Goal: Information Seeking & Learning: Learn about a topic

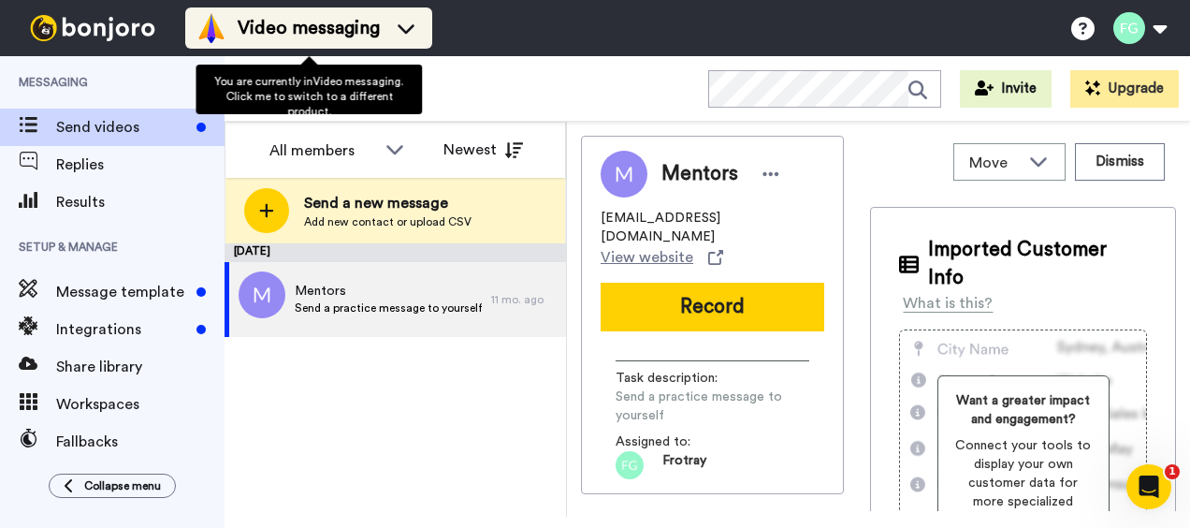
click at [300, 30] on span "Video messaging" at bounding box center [309, 28] width 142 height 26
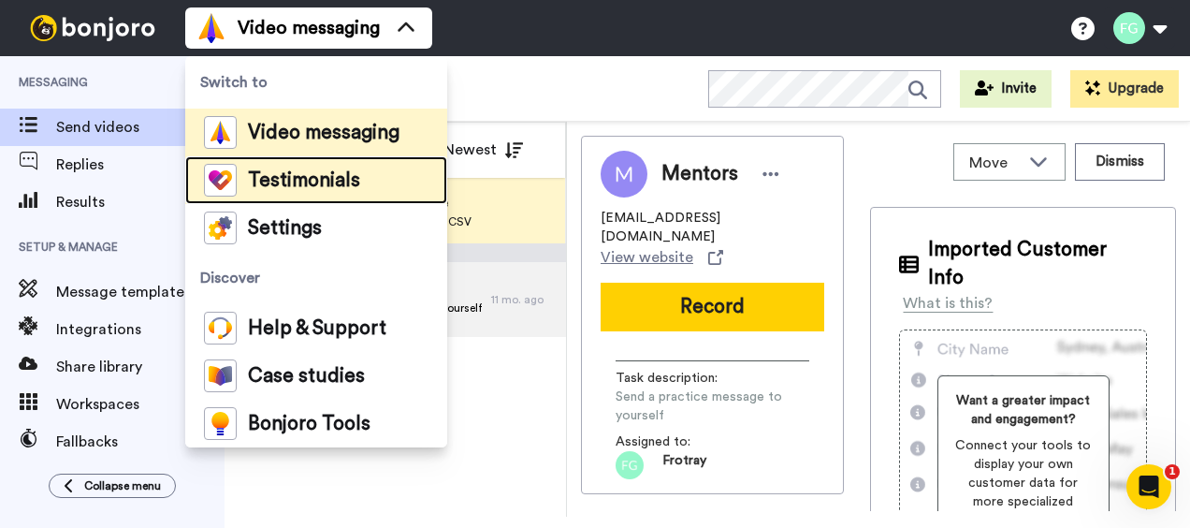
click at [280, 167] on div "Testimonials" at bounding box center [282, 180] width 156 height 33
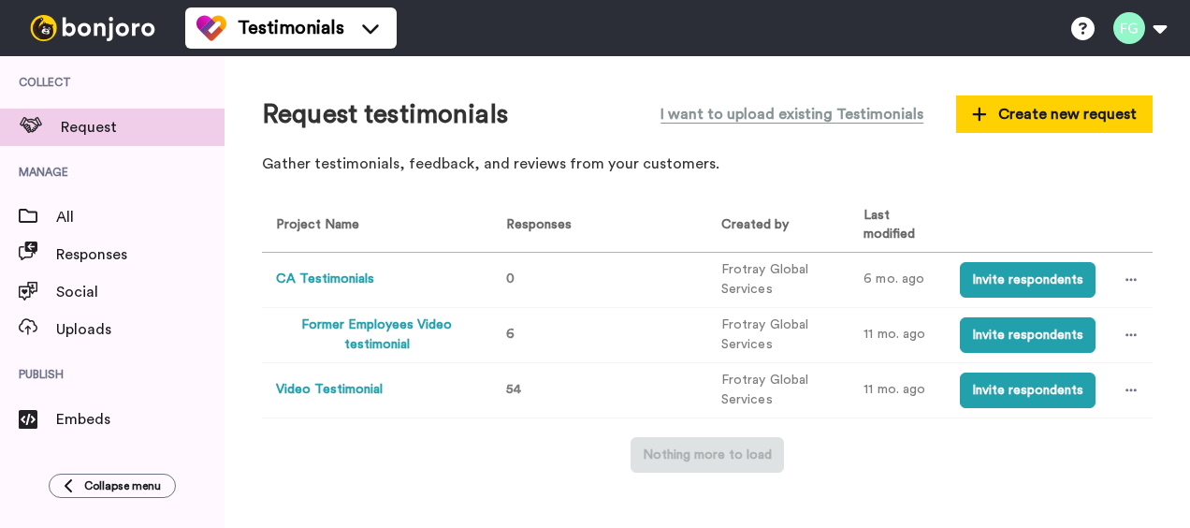
click at [341, 383] on button "Video Testimonial" at bounding box center [329, 390] width 107 height 20
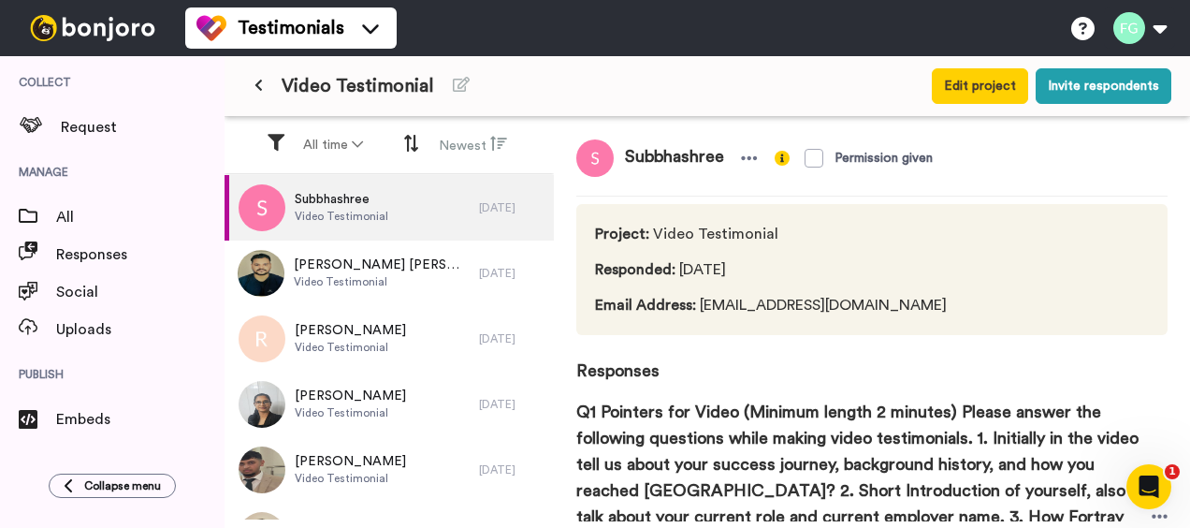
scroll to position [94, 0]
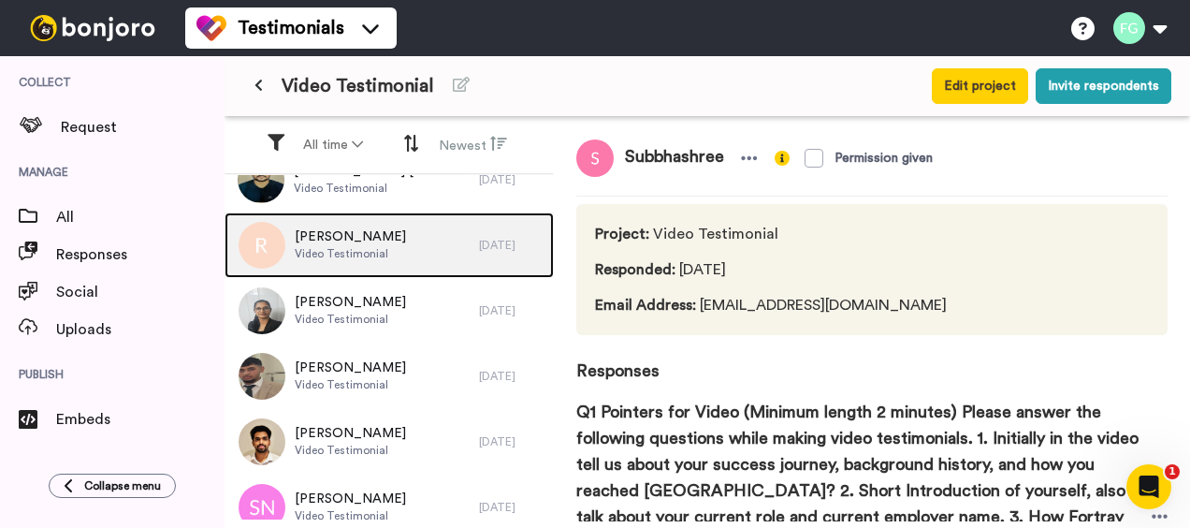
click at [410, 245] on div "[PERSON_NAME] Video Testimonial" at bounding box center [352, 245] width 255 height 66
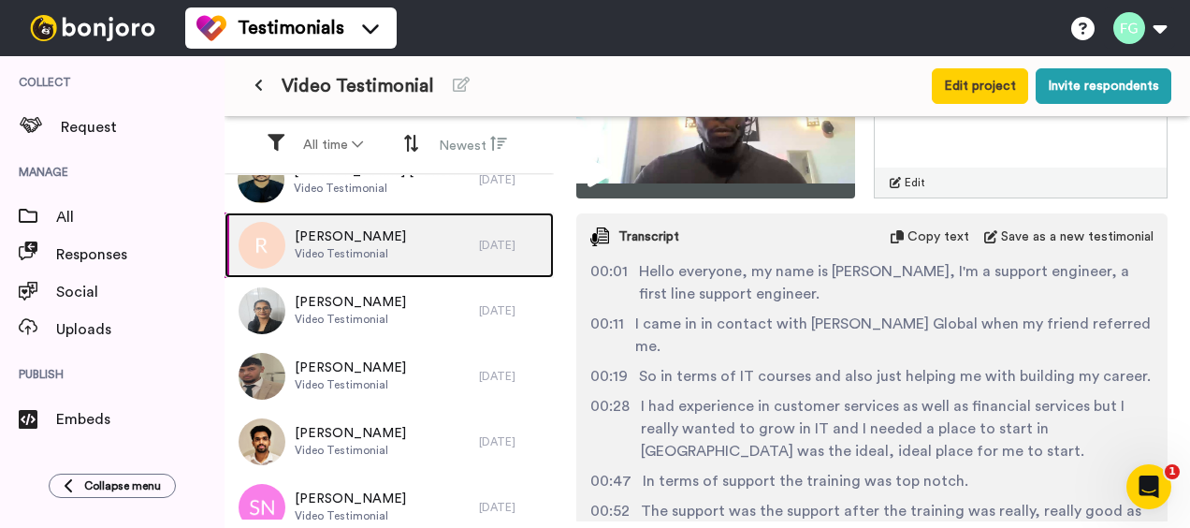
scroll to position [655, 0]
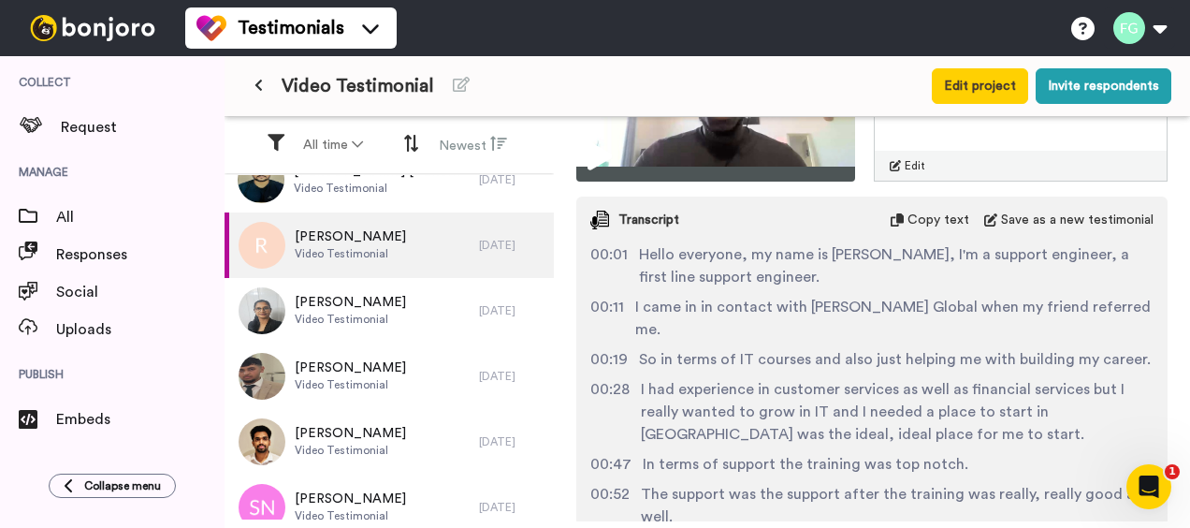
click at [1189, 341] on html "Testimonials Switch to Video messaging Testimonials Settings Discover Help & Su…" at bounding box center [595, 264] width 1190 height 528
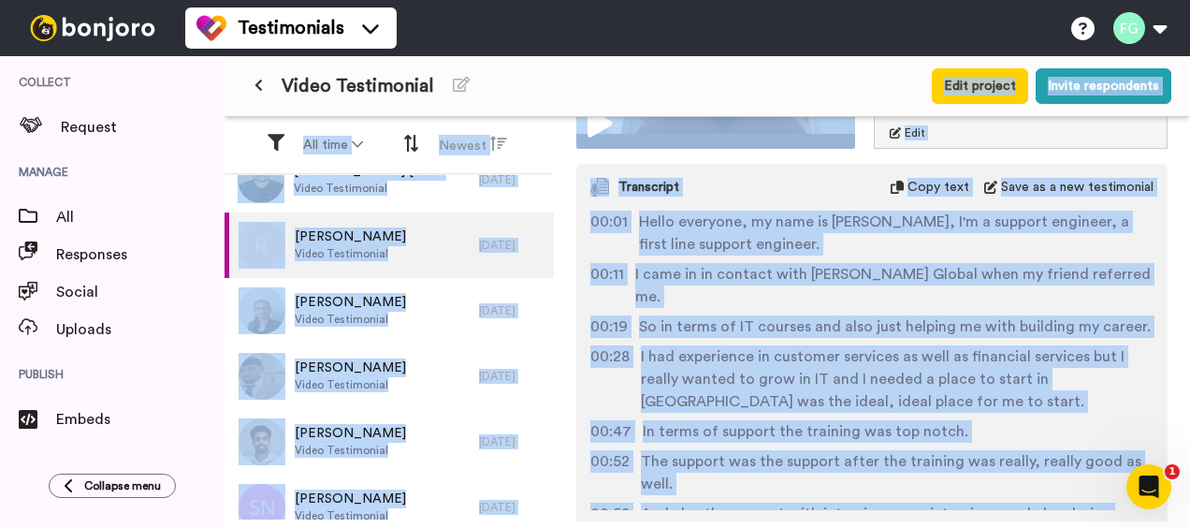
scroll to position [507, 0]
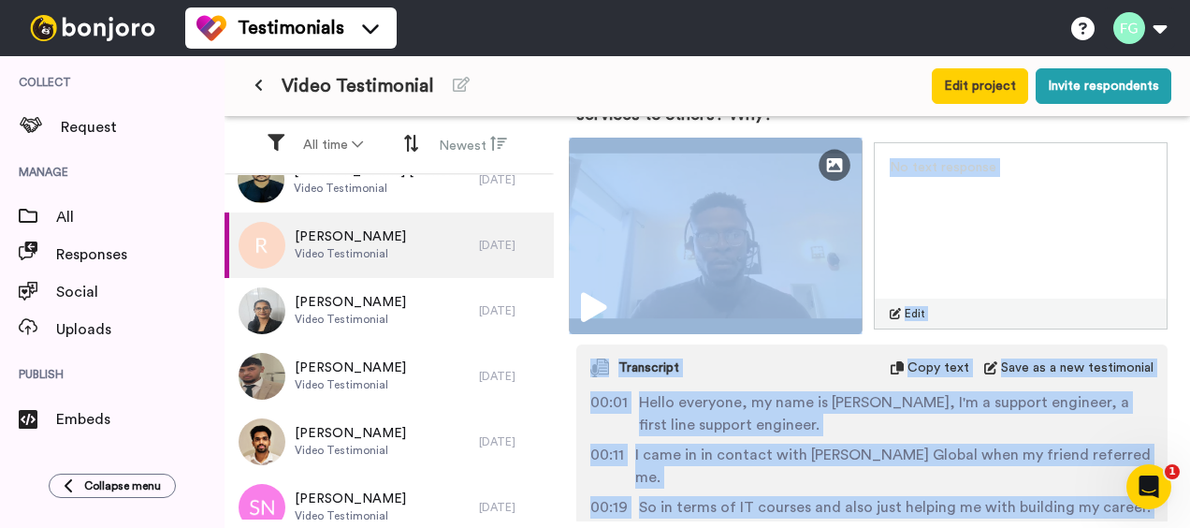
drag, startPoint x: 724, startPoint y: 366, endPoint x: 672, endPoint y: 223, distance: 152.5
click at [672, 210] on div "Edit Thumbnail No text response Edit Transcript Copy text Save as a new testimo…" at bounding box center [871, 445] width 591 height 606
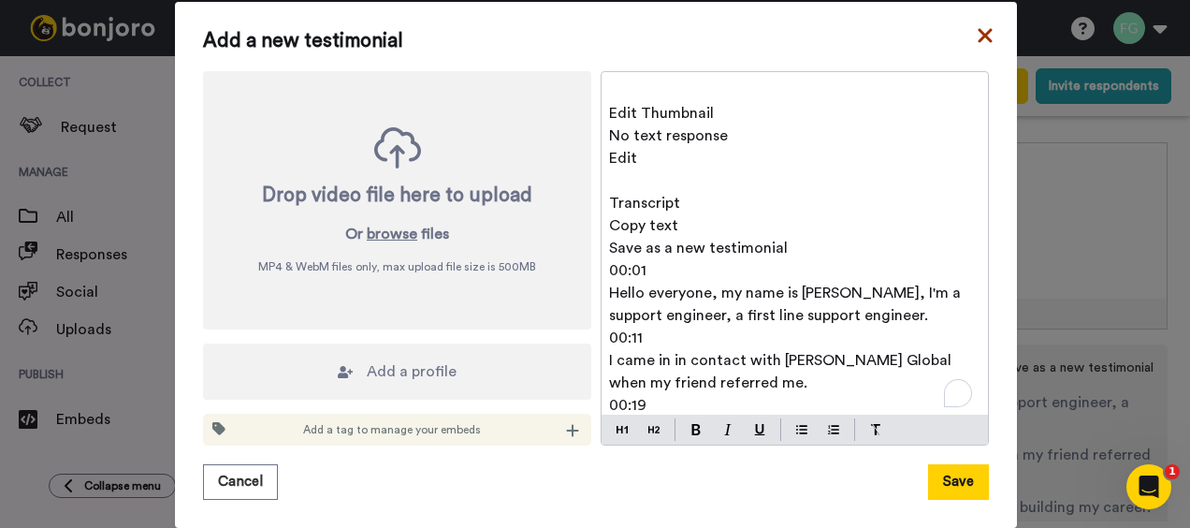
click at [978, 45] on icon at bounding box center [985, 35] width 19 height 22
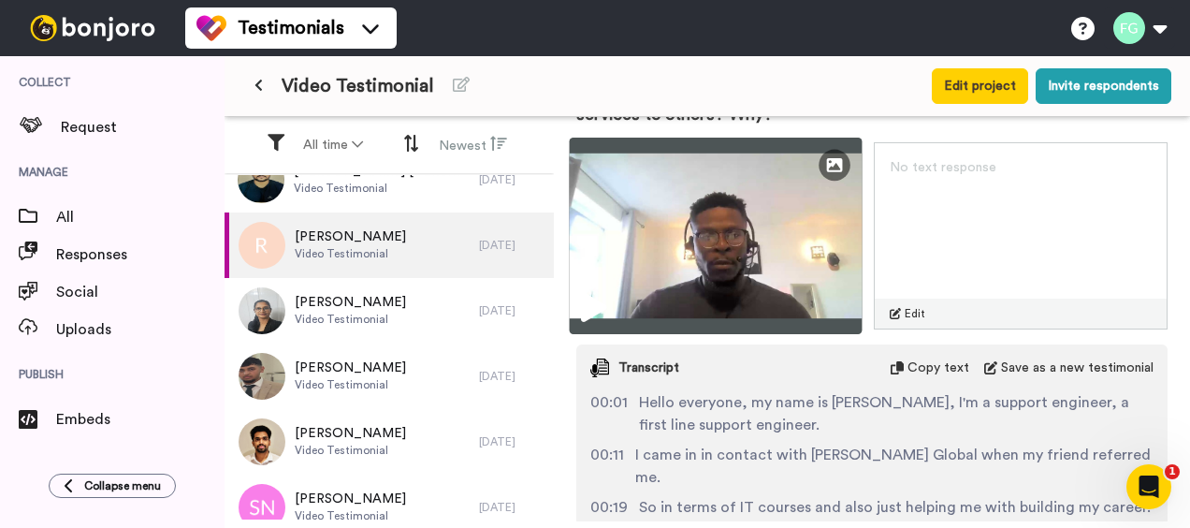
scroll to position [601, 0]
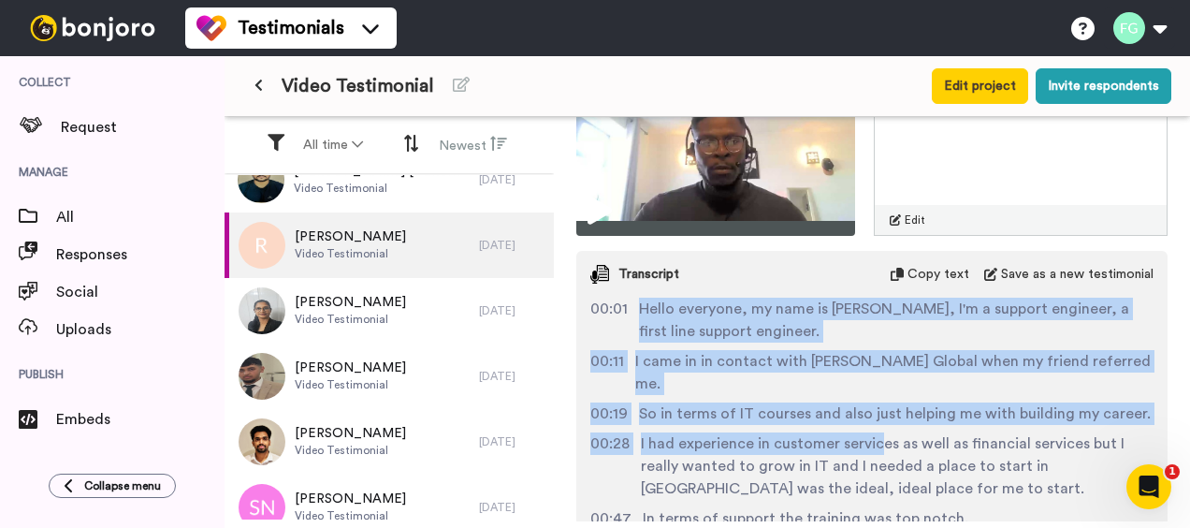
drag, startPoint x: 636, startPoint y: 305, endPoint x: 892, endPoint y: 461, distance: 299.5
click at [879, 444] on div "00:01 Hello everyone, my name is Randy, I'm a support engineer, a first line su…" at bounding box center [871, 447] width 591 height 299
drag, startPoint x: 892, startPoint y: 461, endPoint x: 895, endPoint y: 440, distance: 21.7
click at [920, 479] on div "00:01 Hello everyone, my name is Randy, I'm a support engineer, a first line su…" at bounding box center [871, 447] width 591 height 299
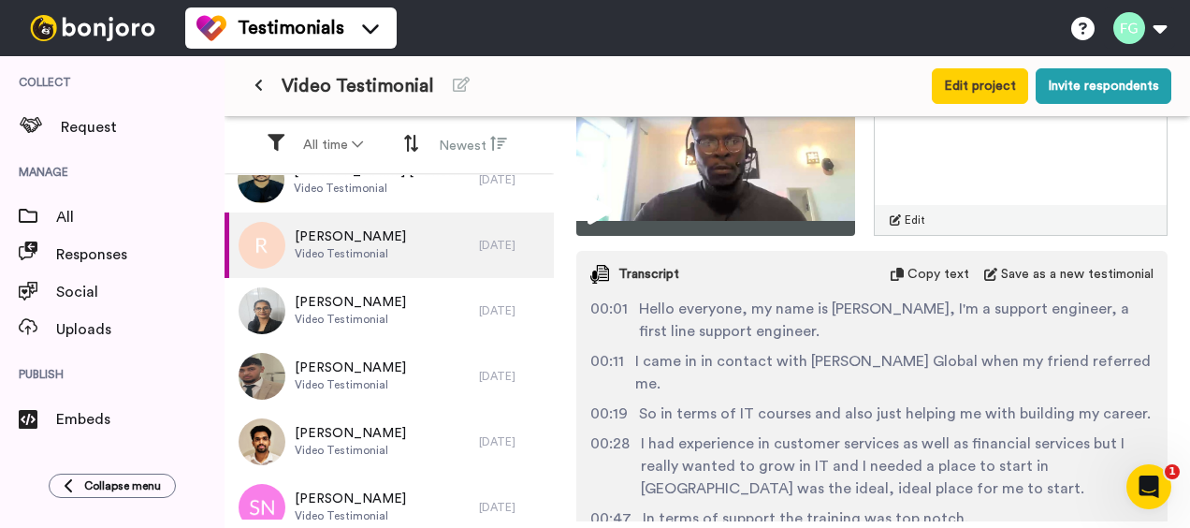
click at [848, 419] on span "So in terms of IT courses and also just helping me with building my career." at bounding box center [895, 413] width 512 height 22
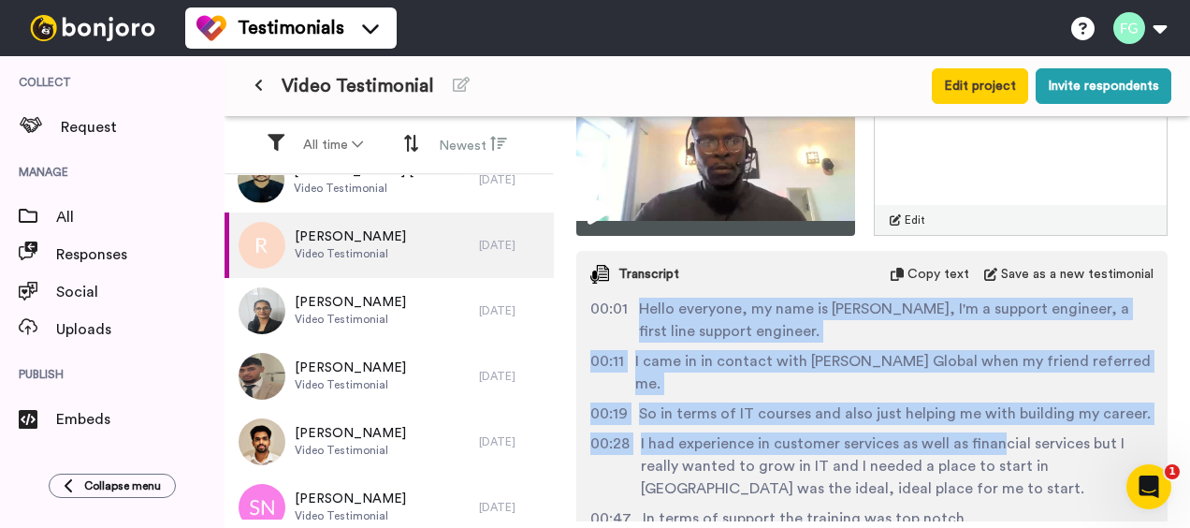
drag, startPoint x: 641, startPoint y: 309, endPoint x: 998, endPoint y: 447, distance: 382.5
click at [997, 447] on div "00:01 Hello everyone, my name is Randy, I'm a support engineer, a first line su…" at bounding box center [871, 447] width 591 height 299
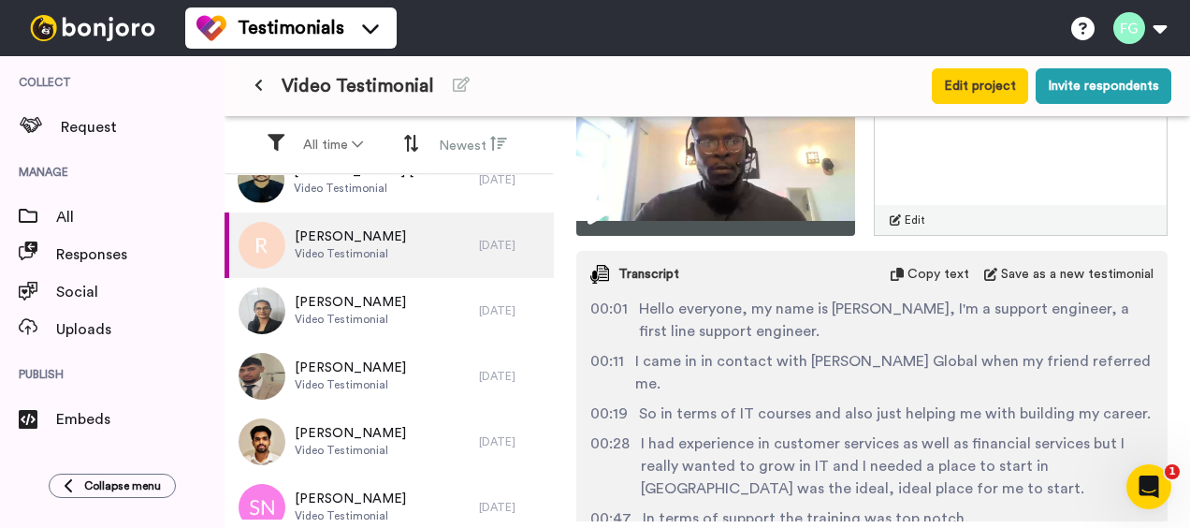
drag, startPoint x: 998, startPoint y: 447, endPoint x: 1025, endPoint y: 475, distance: 39.0
click at [1025, 475] on span "I had experience in customer services as well as financial services but I reall…" at bounding box center [897, 465] width 513 height 67
drag, startPoint x: 1031, startPoint y: 479, endPoint x: 1016, endPoint y: 462, distance: 22.5
click at [1025, 472] on span "I had experience in customer services as well as financial services but I reall…" at bounding box center [897, 465] width 513 height 67
click at [645, 304] on span "Hello everyone, my name is Randy, I'm a support engineer, a first line support …" at bounding box center [896, 320] width 515 height 45
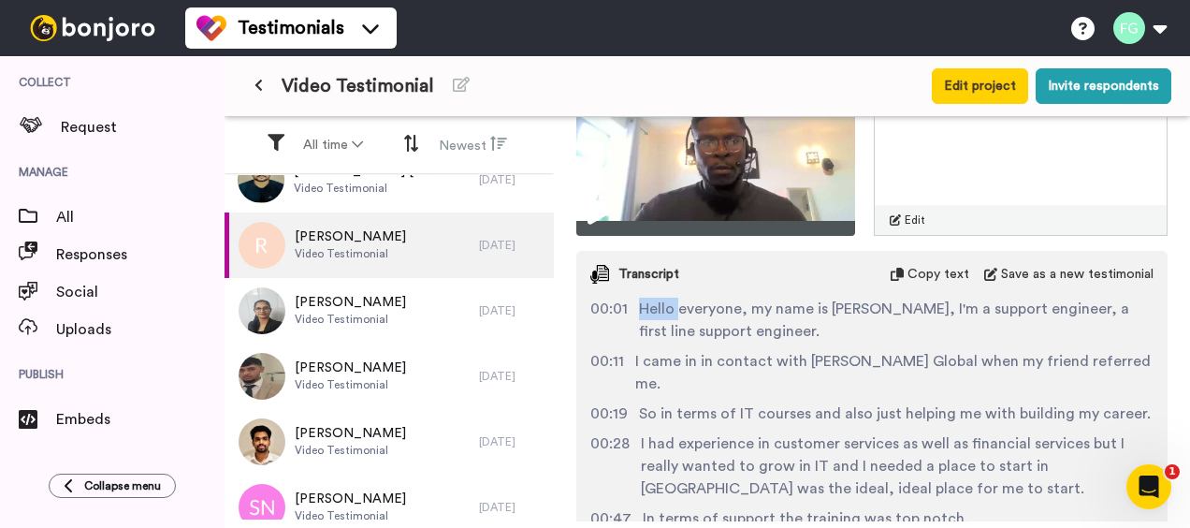
click at [646, 304] on span "Hello everyone, my name is Randy, I'm a support engineer, a first line support …" at bounding box center [896, 320] width 515 height 45
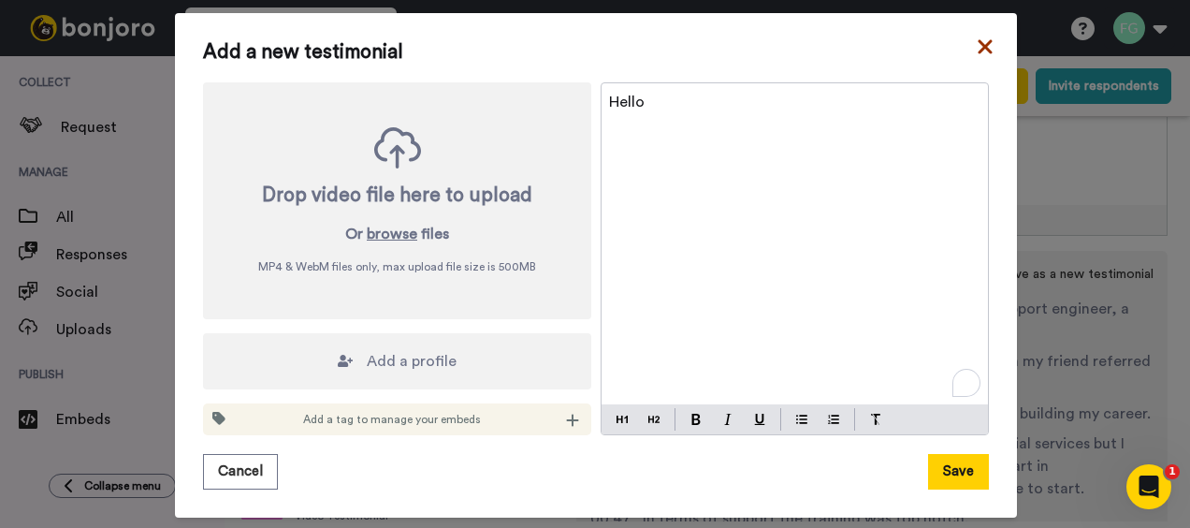
click at [983, 45] on icon at bounding box center [985, 47] width 19 height 22
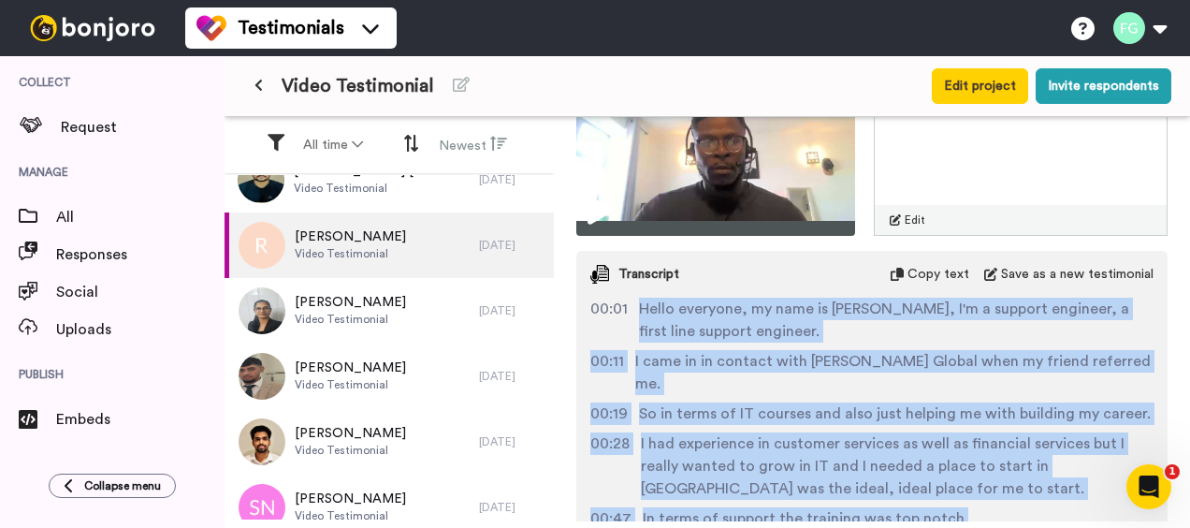
drag, startPoint x: 640, startPoint y: 305, endPoint x: 1065, endPoint y: 518, distance: 475.4
click at [1061, 507] on div "00:01 Hello everyone, my name is Randy, I'm a support engineer, a first line su…" at bounding box center [871, 447] width 591 height 299
click at [1053, 444] on span "I had experience in customer services as well as financial services but I reall…" at bounding box center [897, 465] width 513 height 67
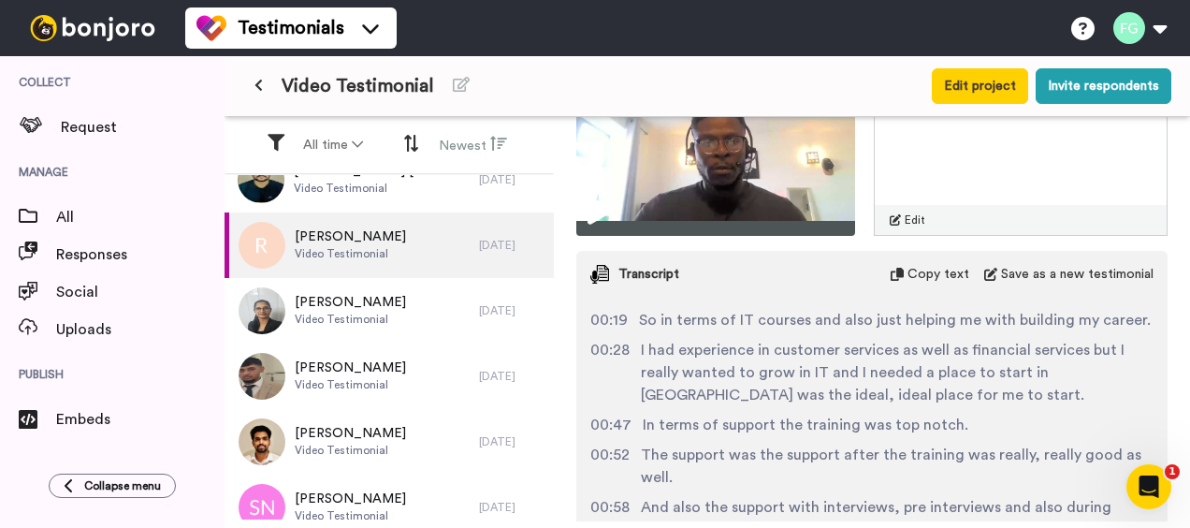
click at [1046, 444] on span "The support was the support after the training was really, really good as well." at bounding box center [897, 466] width 513 height 45
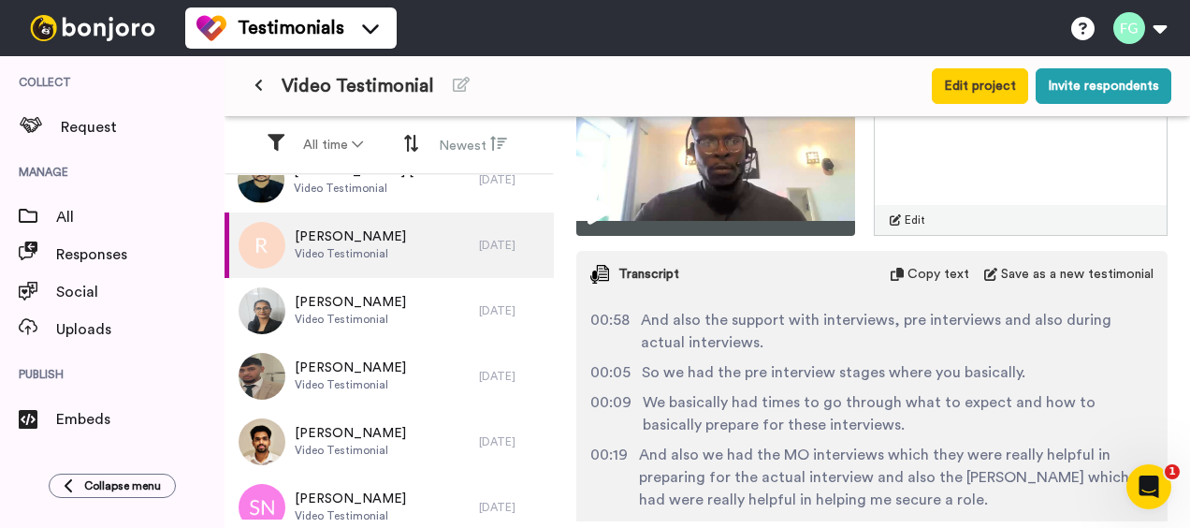
scroll to position [0, 0]
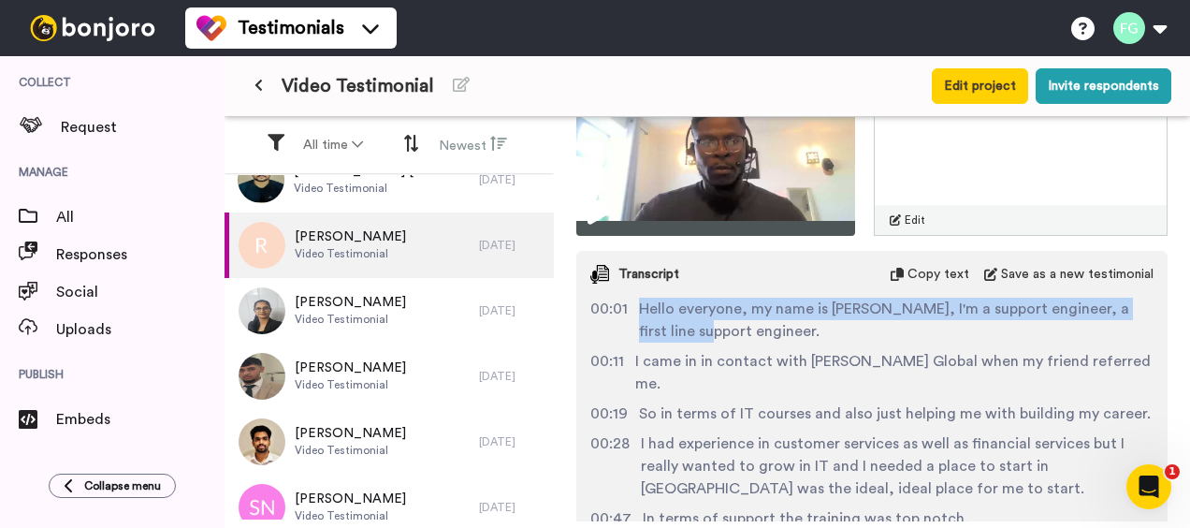
drag, startPoint x: 653, startPoint y: 301, endPoint x: 755, endPoint y: 355, distance: 115.1
click at [739, 346] on div "00:01 Hello everyone, my name is Randy, I'm a support engineer, a first line su…" at bounding box center [871, 447] width 591 height 299
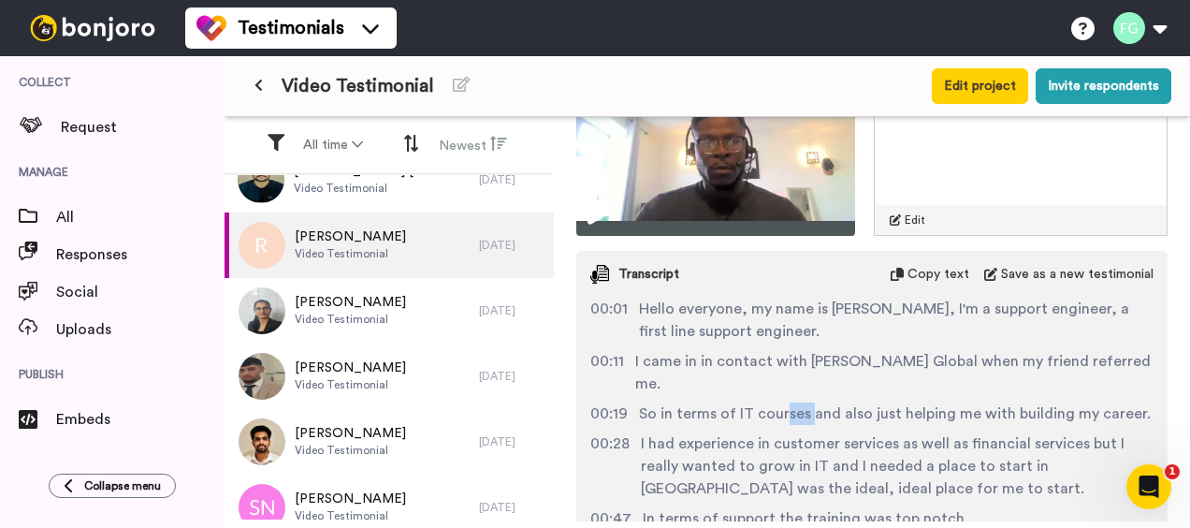
drag, startPoint x: 755, startPoint y: 355, endPoint x: 809, endPoint y: 391, distance: 64.6
click at [809, 402] on span "So in terms of IT courses and also just helping me with building my career." at bounding box center [895, 413] width 512 height 22
drag, startPoint x: 638, startPoint y: 307, endPoint x: 747, endPoint y: 355, distance: 118.6
click at [715, 329] on span "Hello everyone, my name is Randy, I'm a support engineer, a first line support …" at bounding box center [896, 320] width 515 height 45
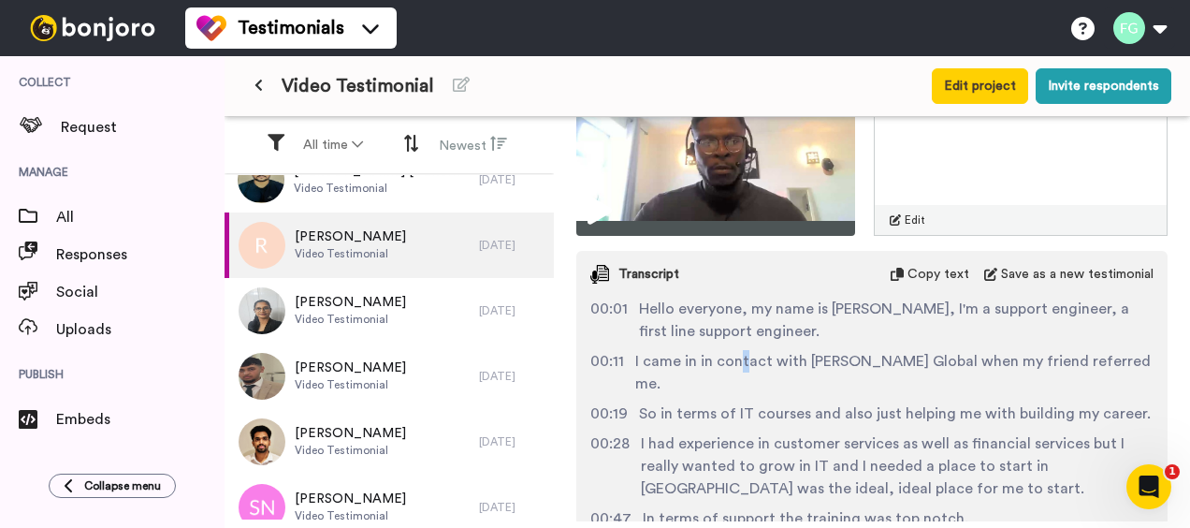
click at [747, 355] on div "00:01 Hello everyone, my name is Randy, I'm a support engineer, a first line su…" at bounding box center [871, 447] width 591 height 299
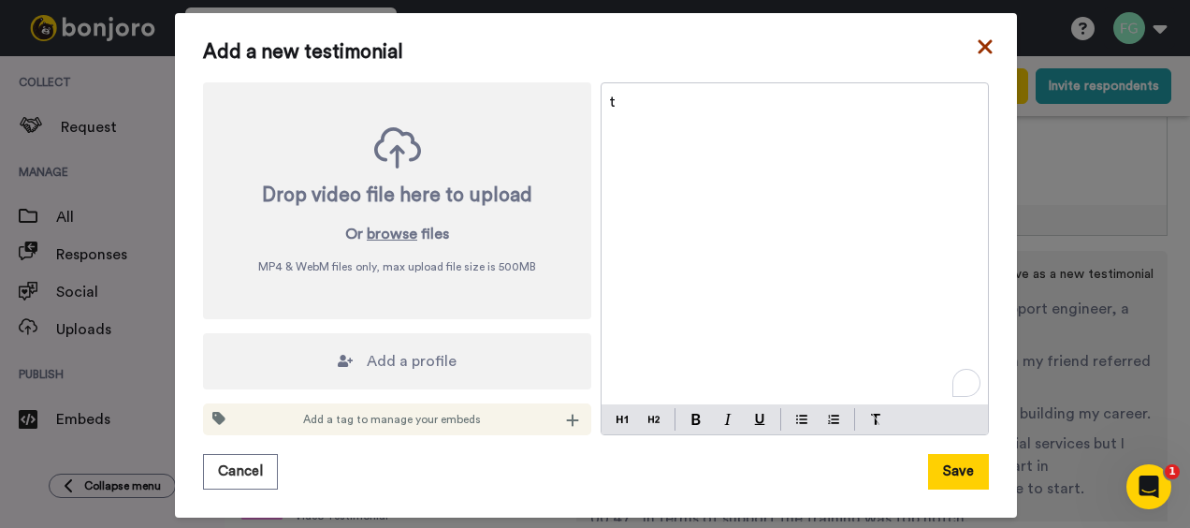
click at [979, 39] on icon at bounding box center [985, 47] width 19 height 22
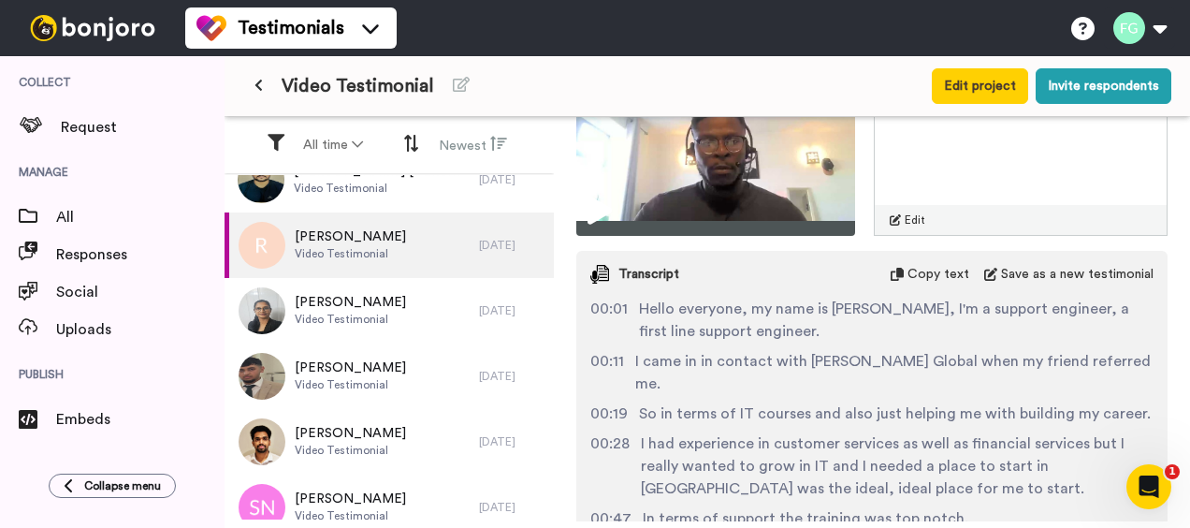
click at [641, 299] on span "Hello everyone, my name is Randy, I'm a support engineer, a first line support …" at bounding box center [896, 320] width 515 height 45
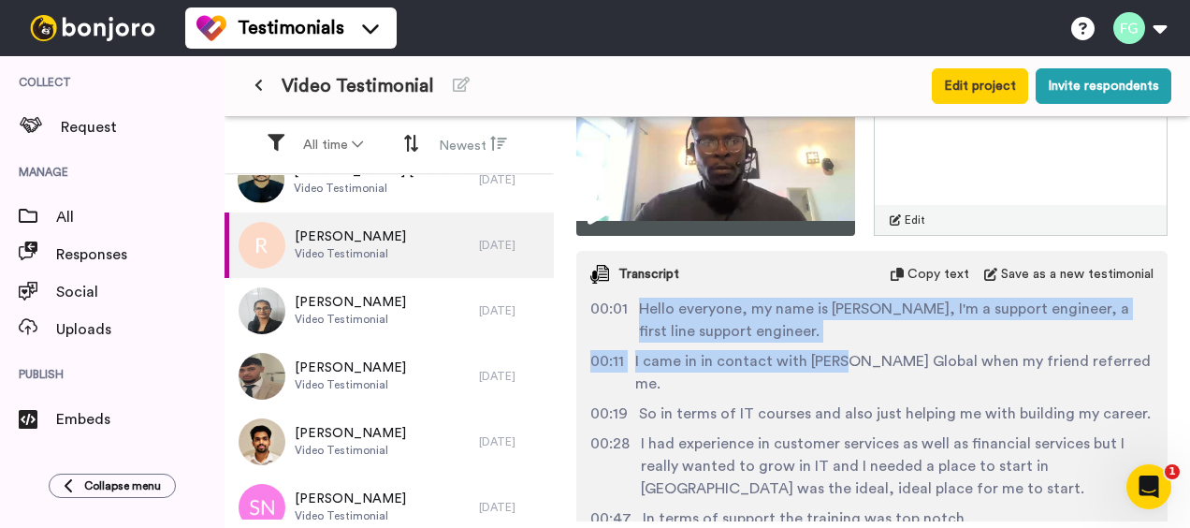
drag, startPoint x: 641, startPoint y: 299, endPoint x: 828, endPoint y: 365, distance: 198.3
click at [828, 365] on div "00:01 Hello everyone, my name is Randy, I'm a support engineer, a first line su…" at bounding box center [871, 447] width 591 height 299
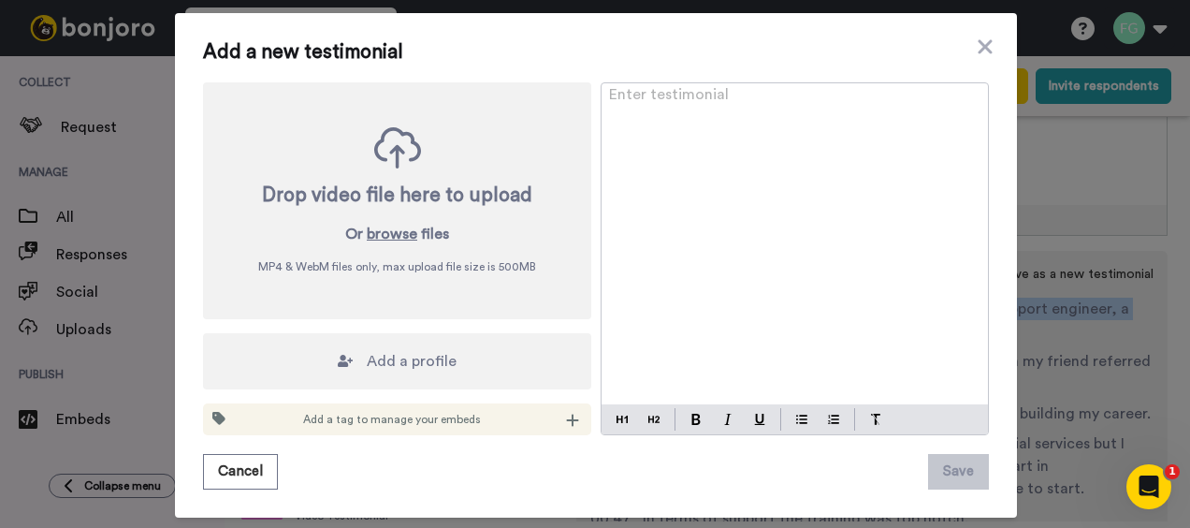
drag, startPoint x: 834, startPoint y: 366, endPoint x: 856, endPoint y: 308, distance: 62.2
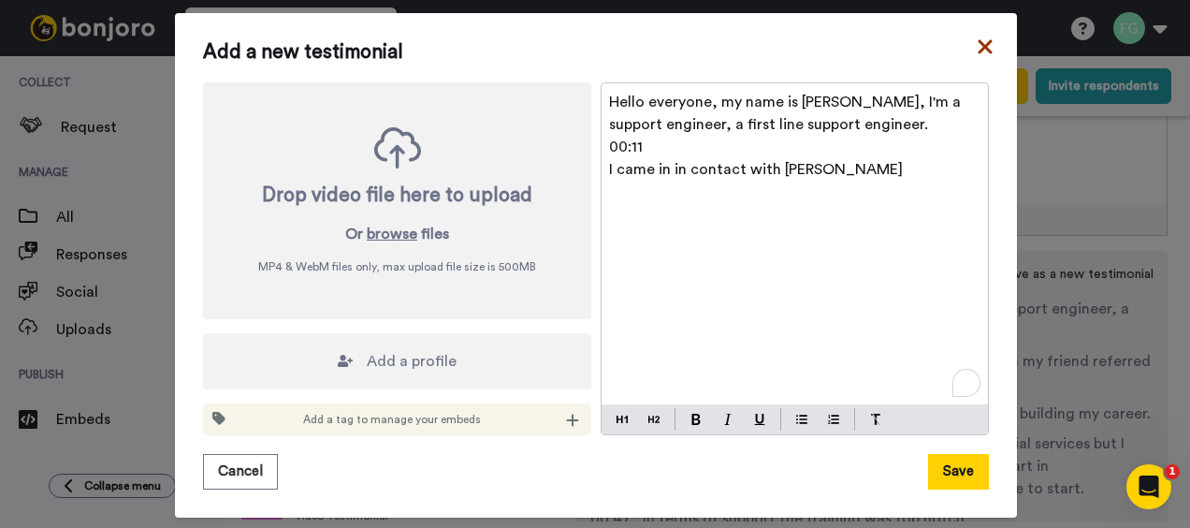
click at [978, 40] on icon at bounding box center [985, 47] width 19 height 22
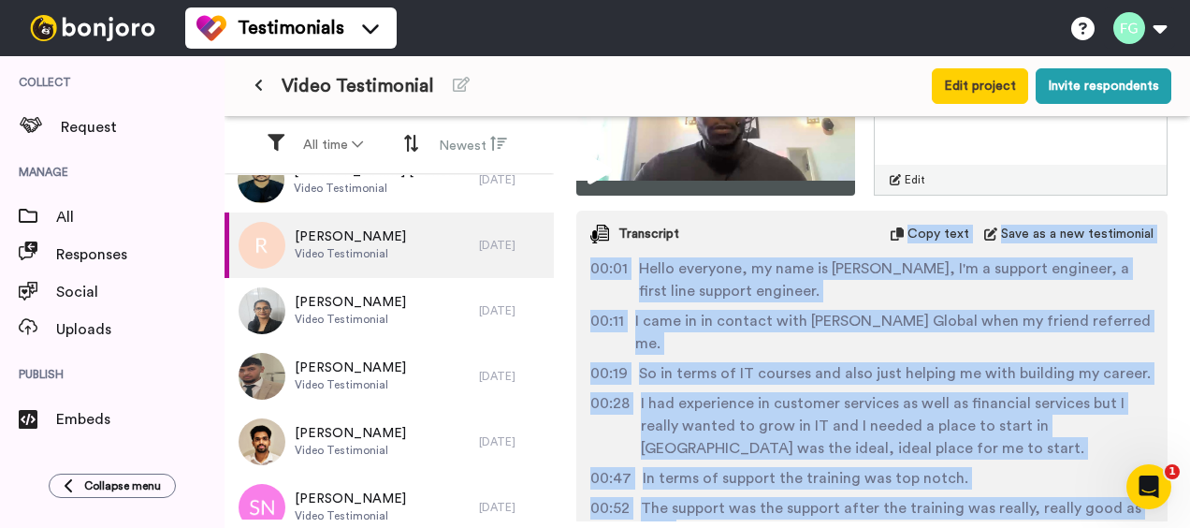
scroll to position [618, 0]
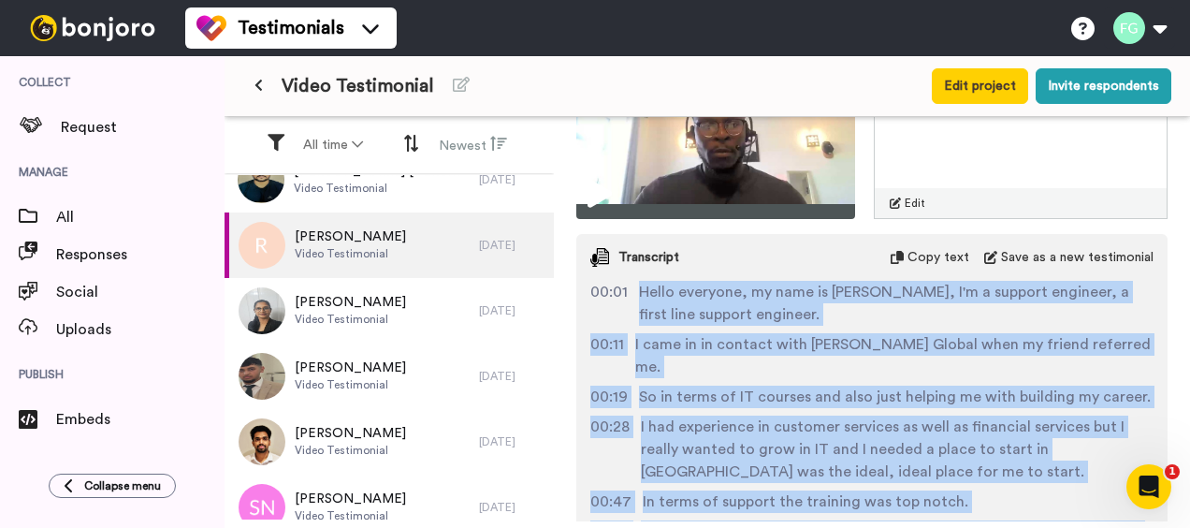
drag, startPoint x: 726, startPoint y: 366, endPoint x: 640, endPoint y: 288, distance: 115.9
click at [640, 288] on div "00:01 Hello everyone, my name is Randy, I'm a support engineer, a first line su…" at bounding box center [871, 430] width 591 height 299
copy div "Hello everyone, my name is Randy, I'm a support engineer, a first line support …"
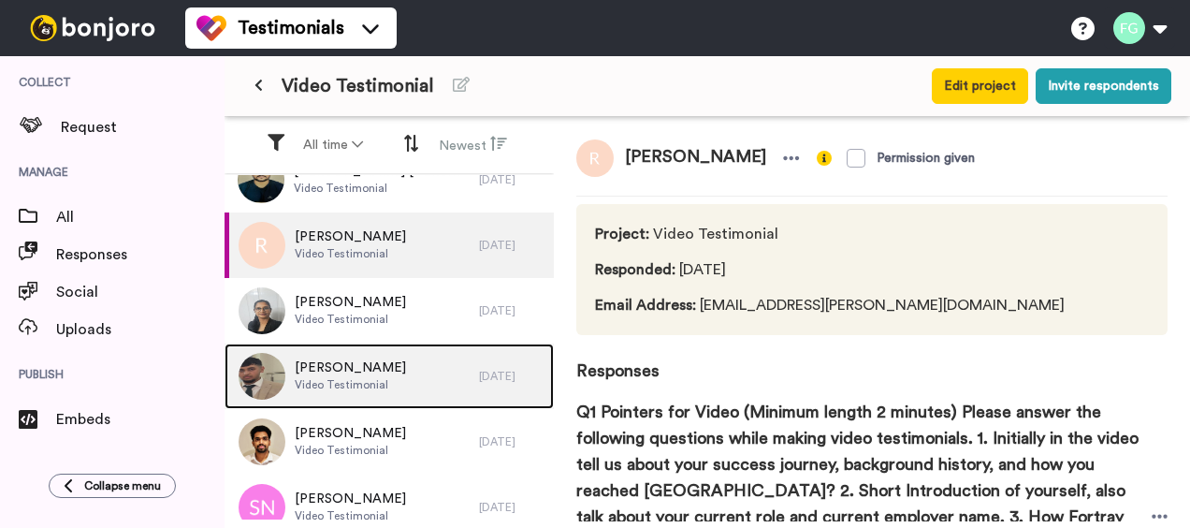
click at [374, 387] on span "Video Testimonial" at bounding box center [350, 384] width 111 height 15
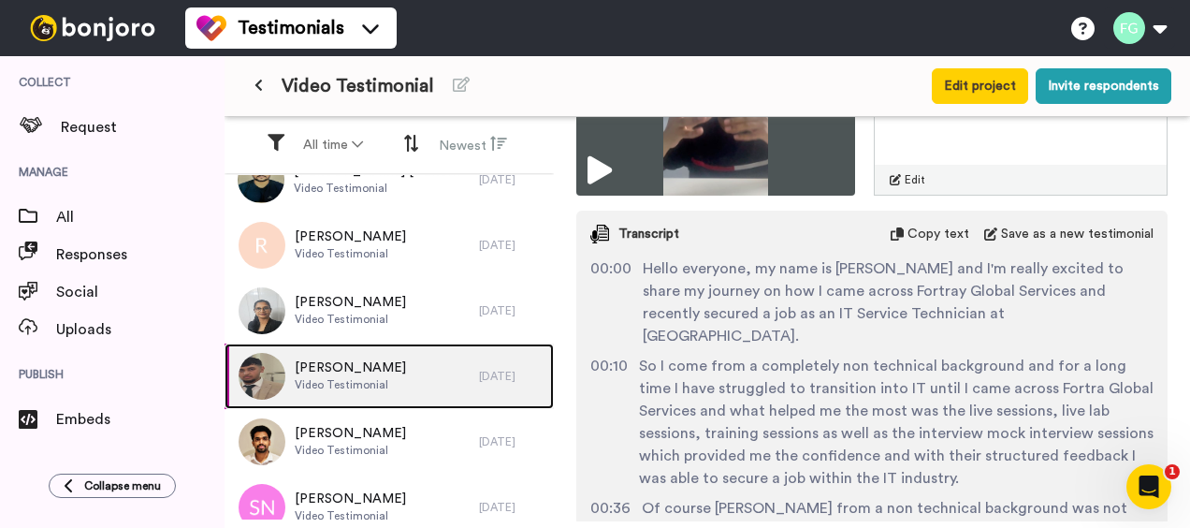
scroll to position [655, 0]
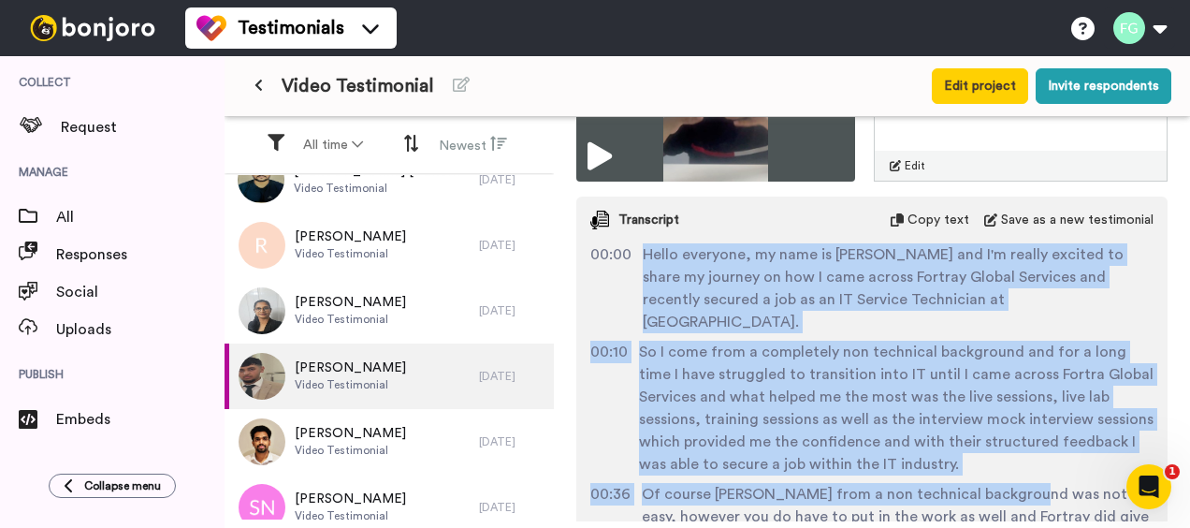
drag, startPoint x: 644, startPoint y: 251, endPoint x: 1014, endPoint y: 468, distance: 429.5
click at [1014, 466] on div "00:00 Hello everyone, my name is Faian and I'm really excited to share my journ…" at bounding box center [871, 392] width 591 height 299
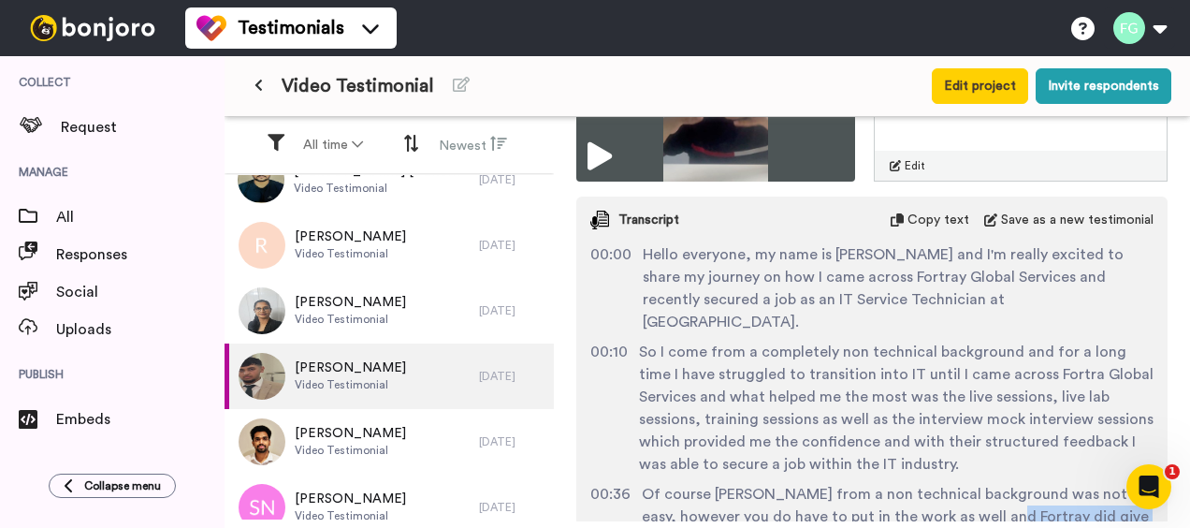
click at [1037, 517] on div "Testimonials Switch to Video messaging Testimonials Settings Discover Help & Su…" at bounding box center [595, 264] width 1190 height 528
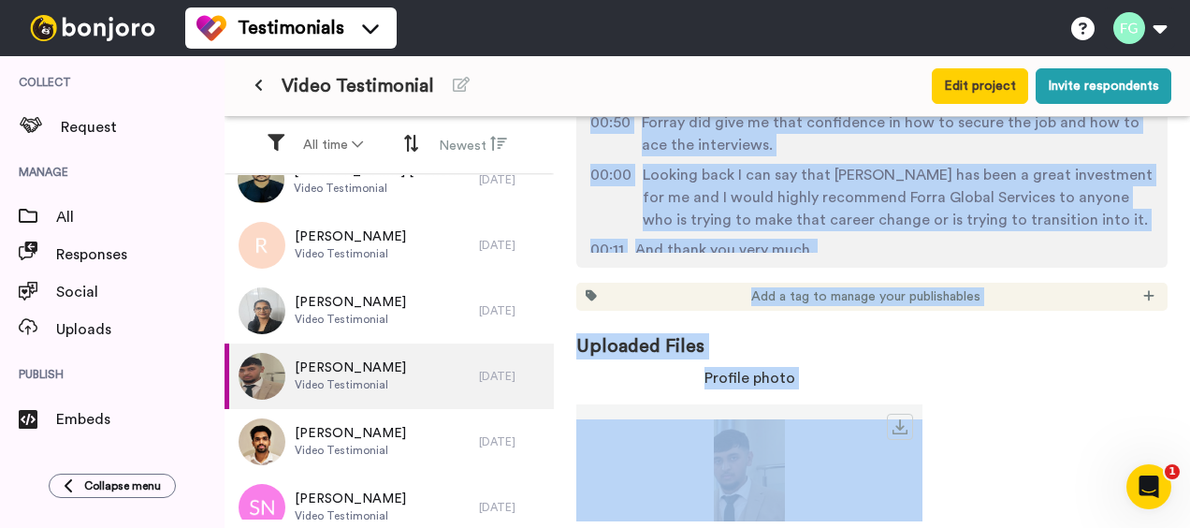
scroll to position [998, 0]
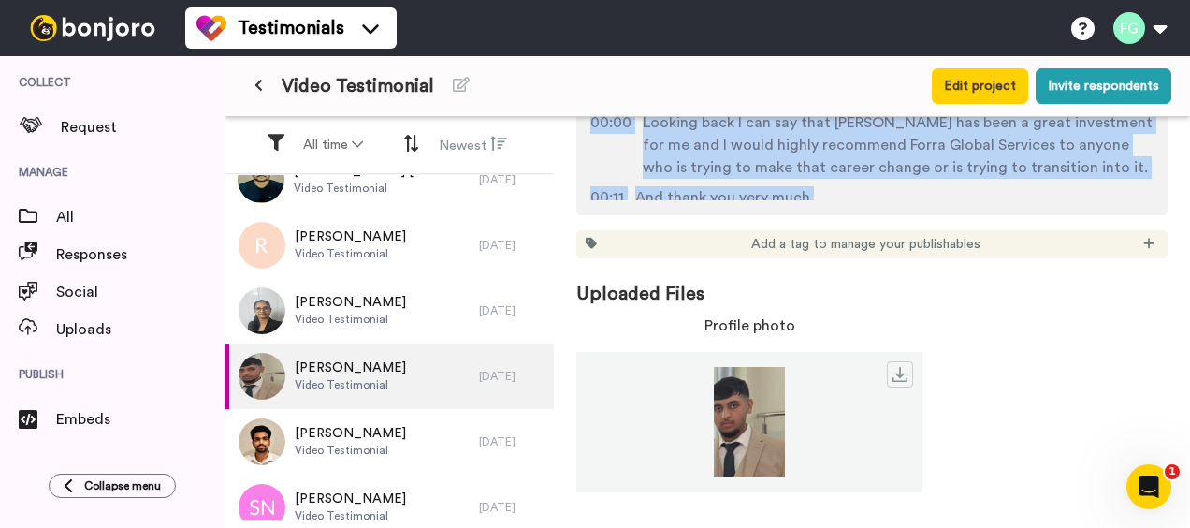
drag, startPoint x: 648, startPoint y: 251, endPoint x: 867, endPoint y: 182, distance: 229.4
click at [867, 182] on div "00:00 Hello everyone, my name is Faian and I'm really excited to share my journ…" at bounding box center [871, 50] width 591 height 299
copy div "Hello everyone, my name is Faian and I'm really excited to share my journey on …"
click at [867, 186] on div "00:11 And thank you very much." at bounding box center [871, 197] width 563 height 22
